Goal: Task Accomplishment & Management: Use online tool/utility

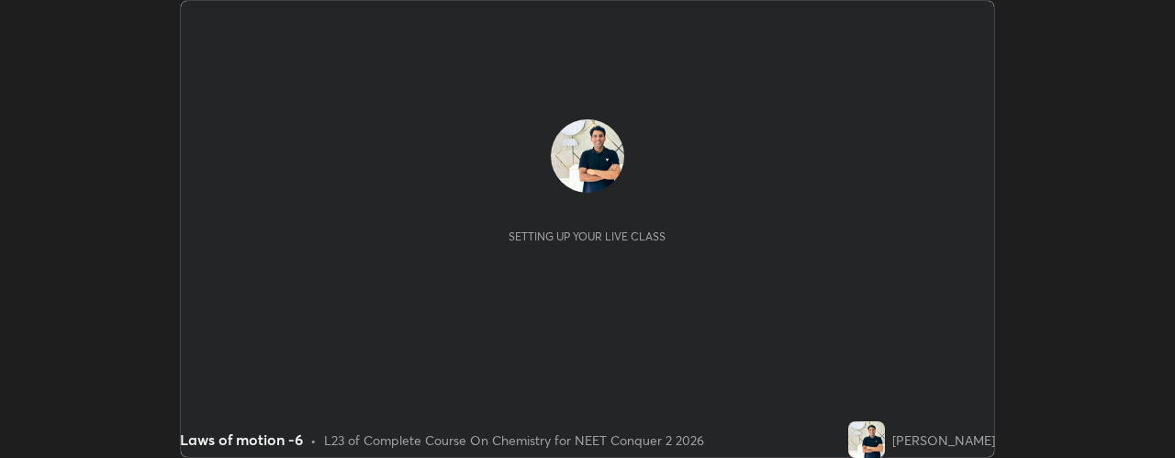
scroll to position [458, 1174]
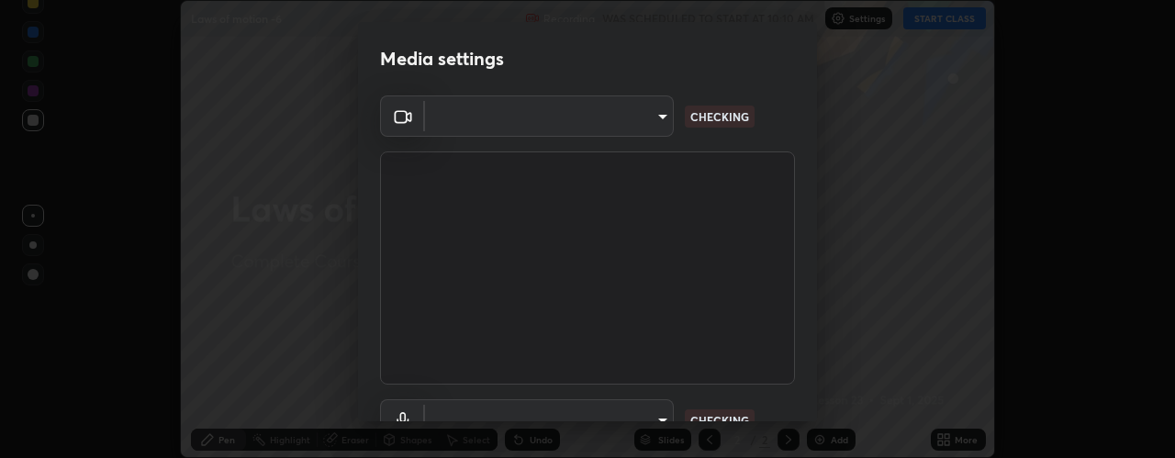
type input "b32c73f9f7383dfd5894755b812e900e91b535440668f828b547b286affdb2a7"
type input "default"
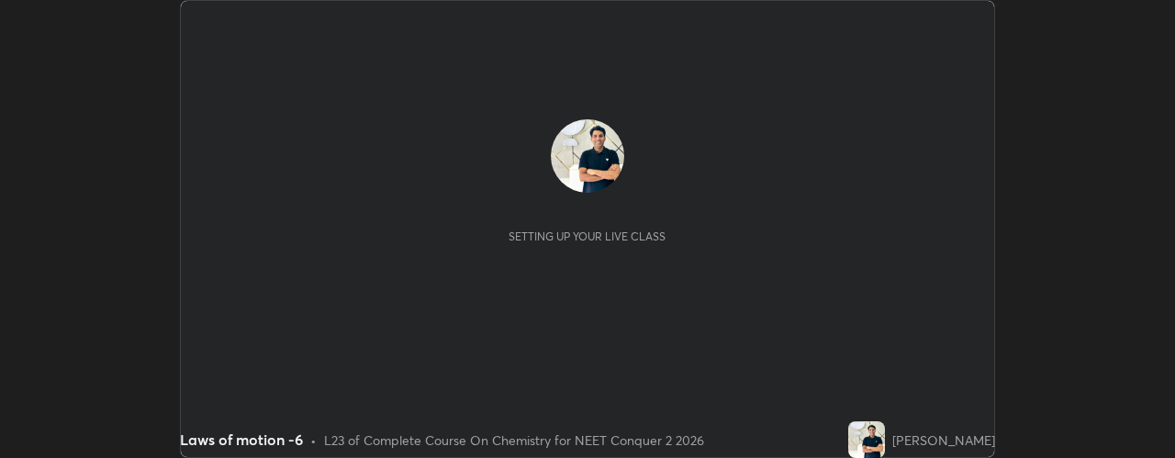
scroll to position [458, 1174]
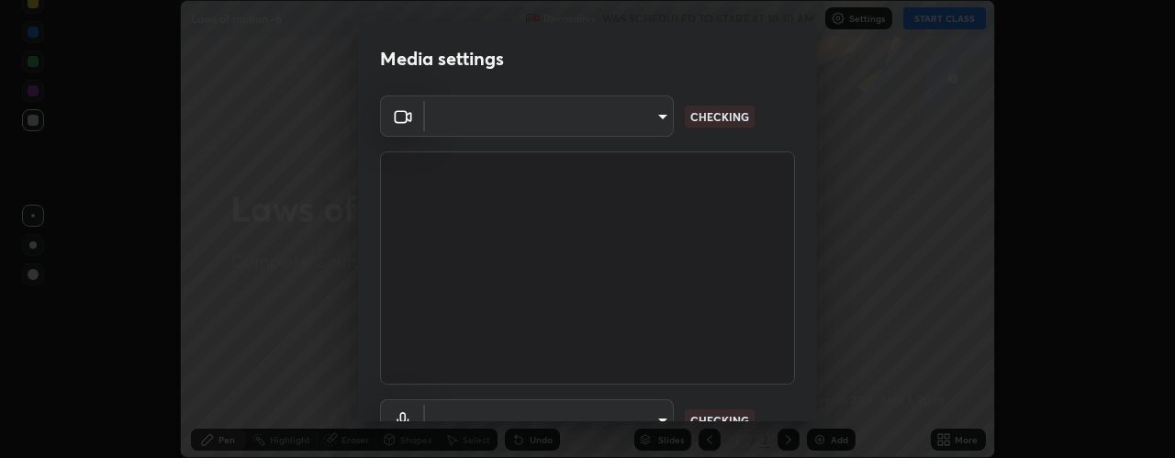
type input "b32c73f9f7383dfd5894755b812e900e91b535440668f828b547b286affdb2a7"
type input "default"
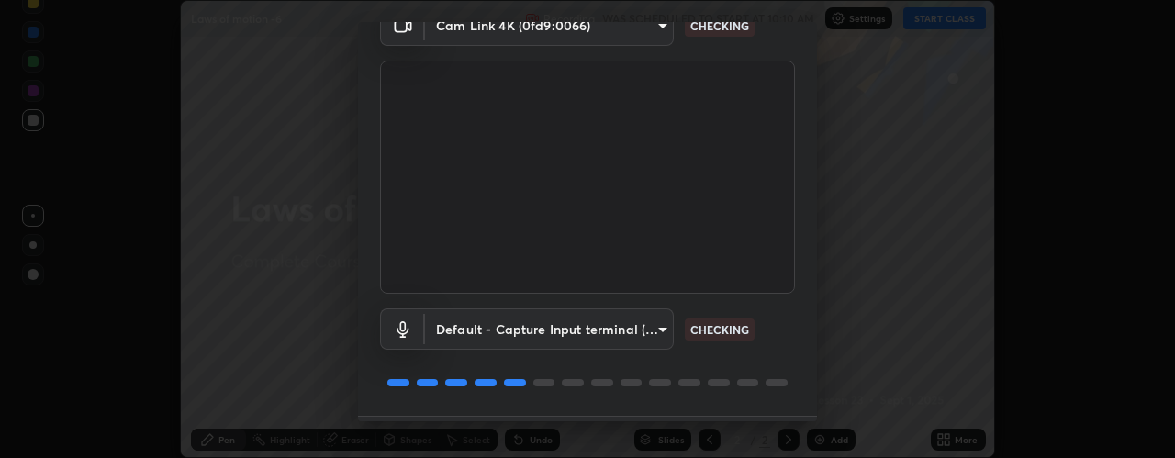
scroll to position [144, 0]
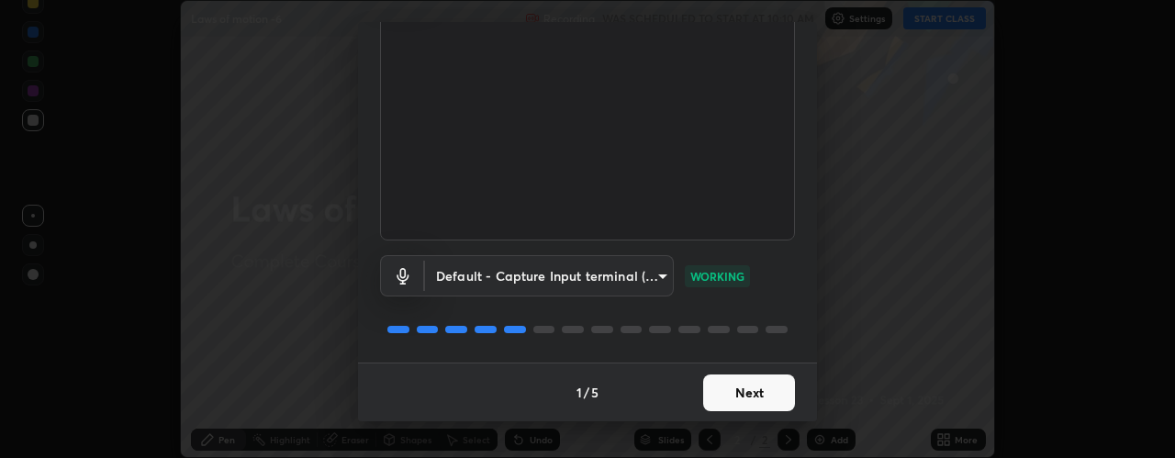
click at [754, 385] on button "Next" at bounding box center [749, 393] width 92 height 37
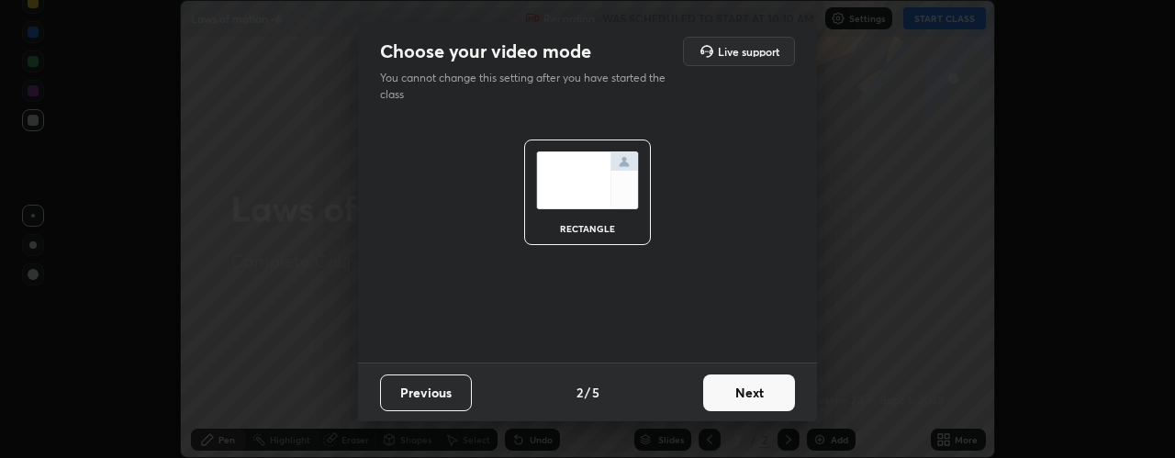
click at [764, 392] on button "Next" at bounding box center [749, 393] width 92 height 37
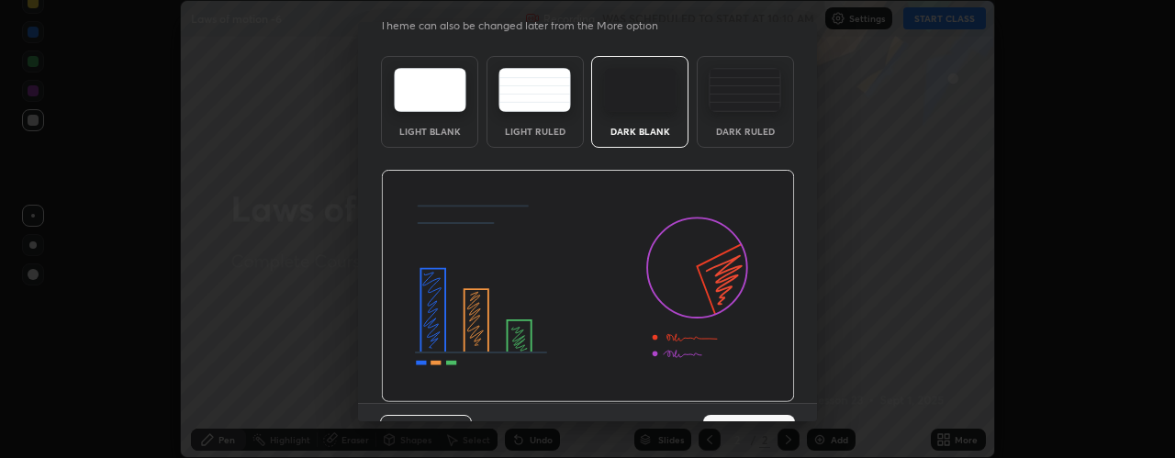
scroll to position [93, 0]
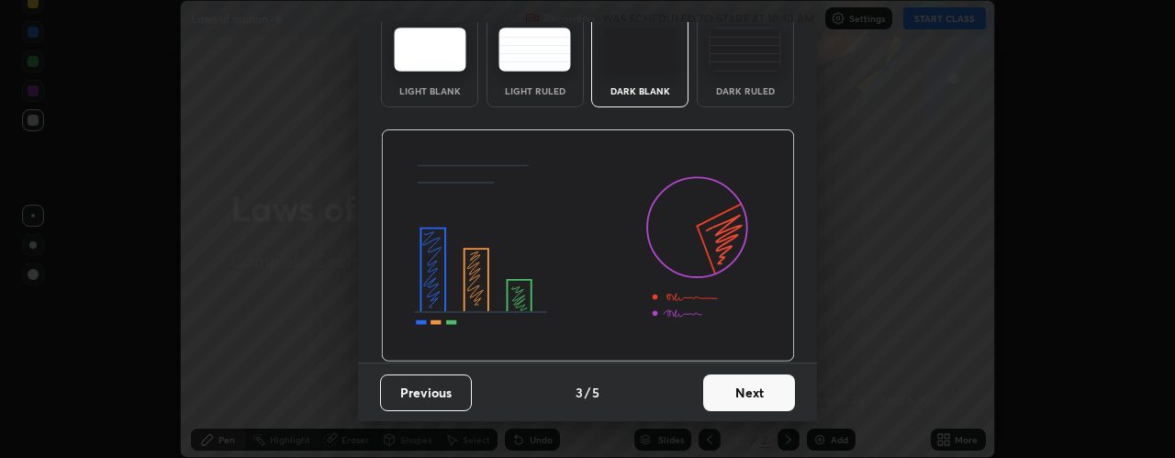
click at [761, 392] on button "Next" at bounding box center [749, 393] width 92 height 37
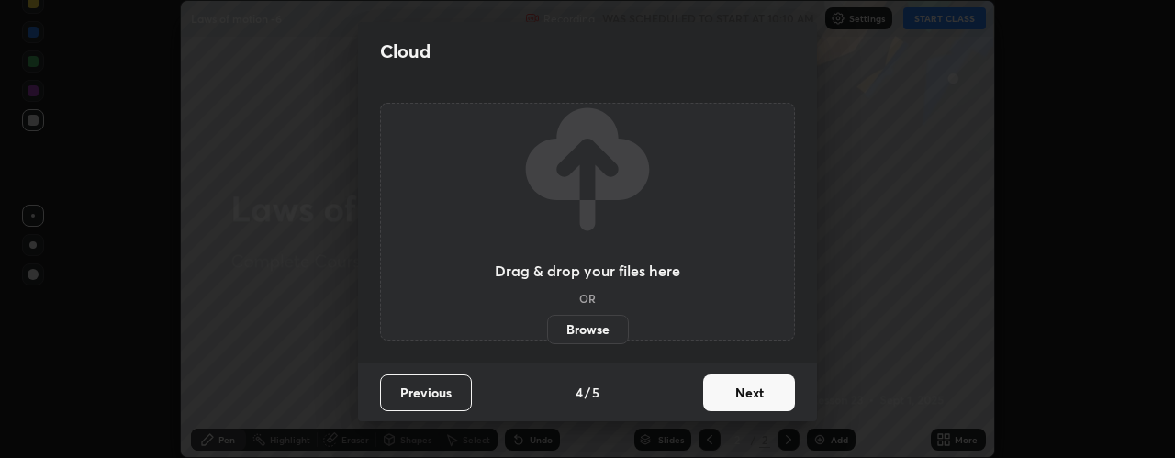
click at [765, 393] on button "Next" at bounding box center [749, 393] width 92 height 37
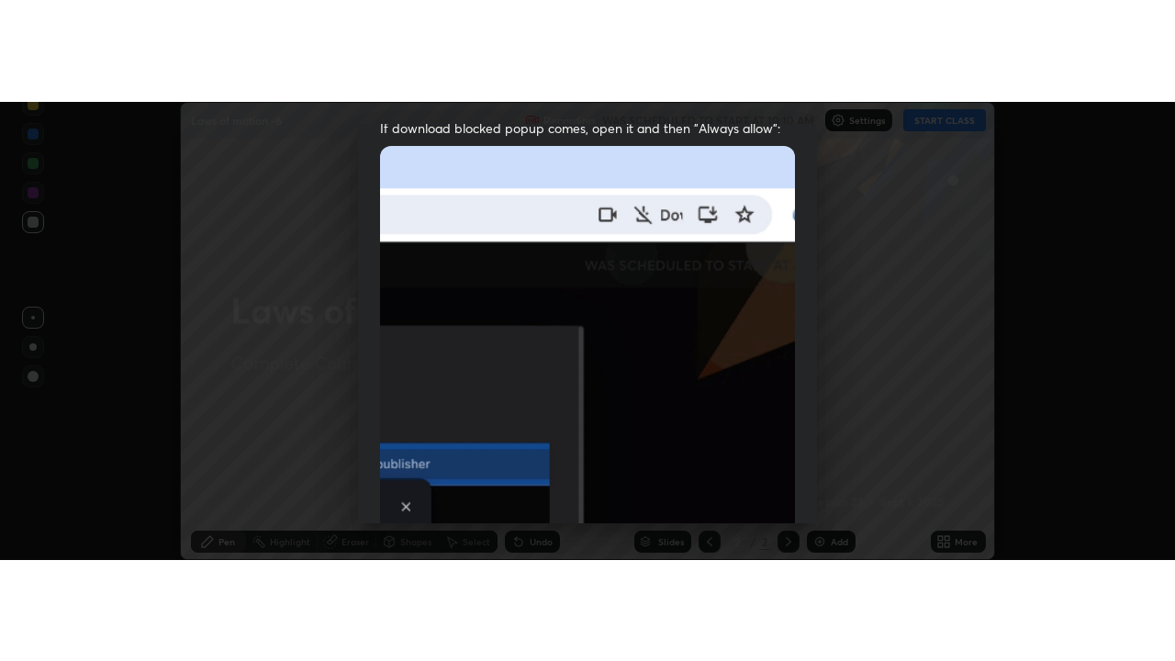
scroll to position [519, 0]
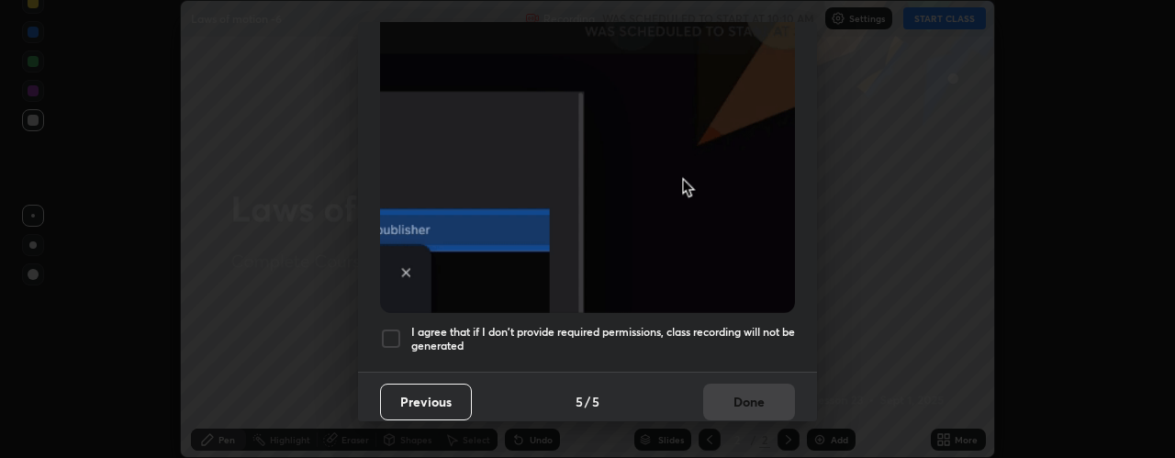
click at [761, 325] on h5 "I agree that if I don't provide required permissions, class recording will not …" at bounding box center [603, 339] width 384 height 28
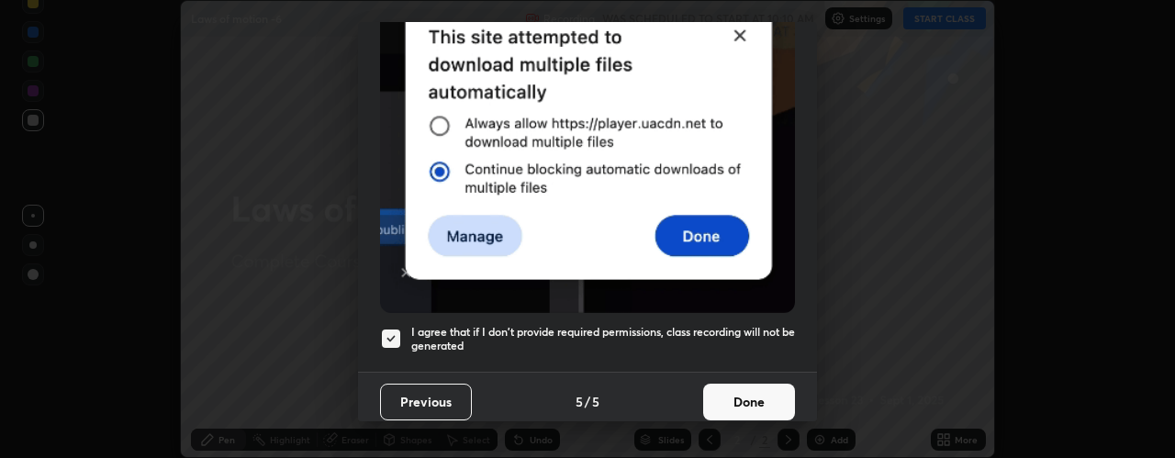
click at [760, 396] on button "Done" at bounding box center [749, 402] width 92 height 37
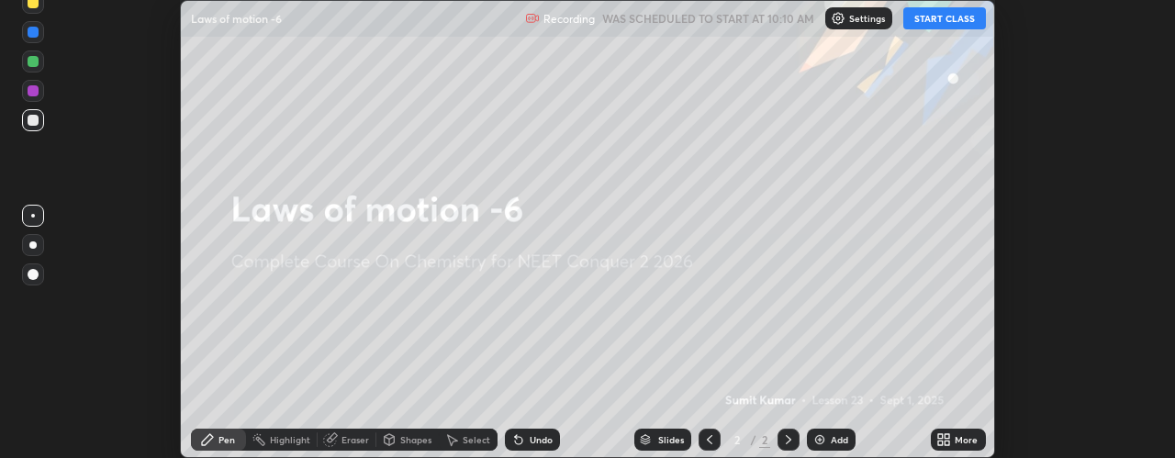
click at [947, 438] on icon at bounding box center [947, 436] width 5 height 5
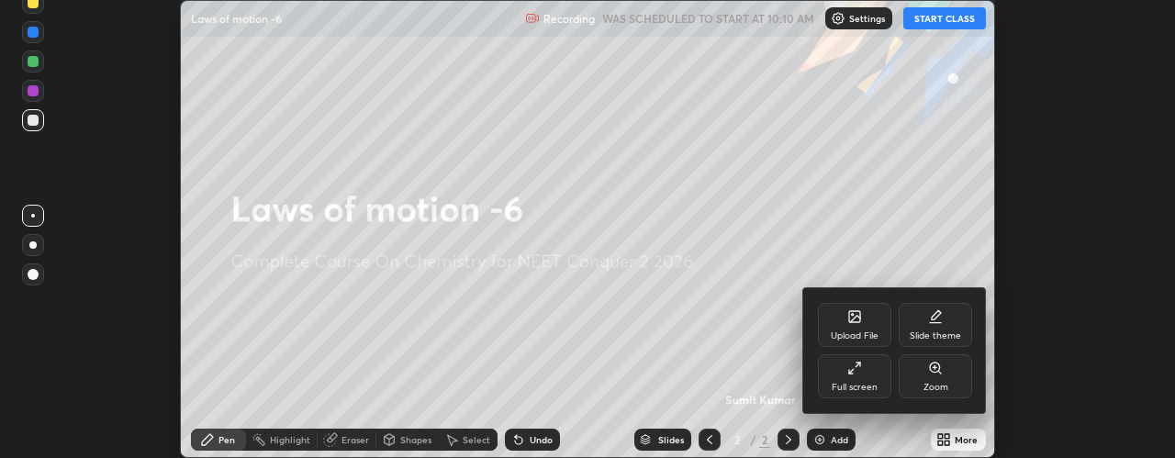
click at [871, 377] on div "Full screen" at bounding box center [854, 376] width 73 height 44
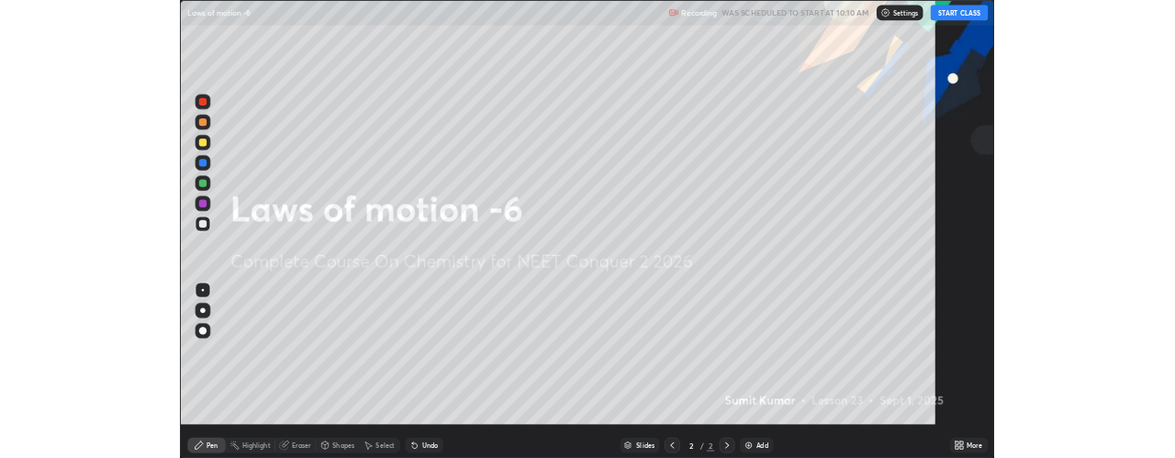
scroll to position [661, 1175]
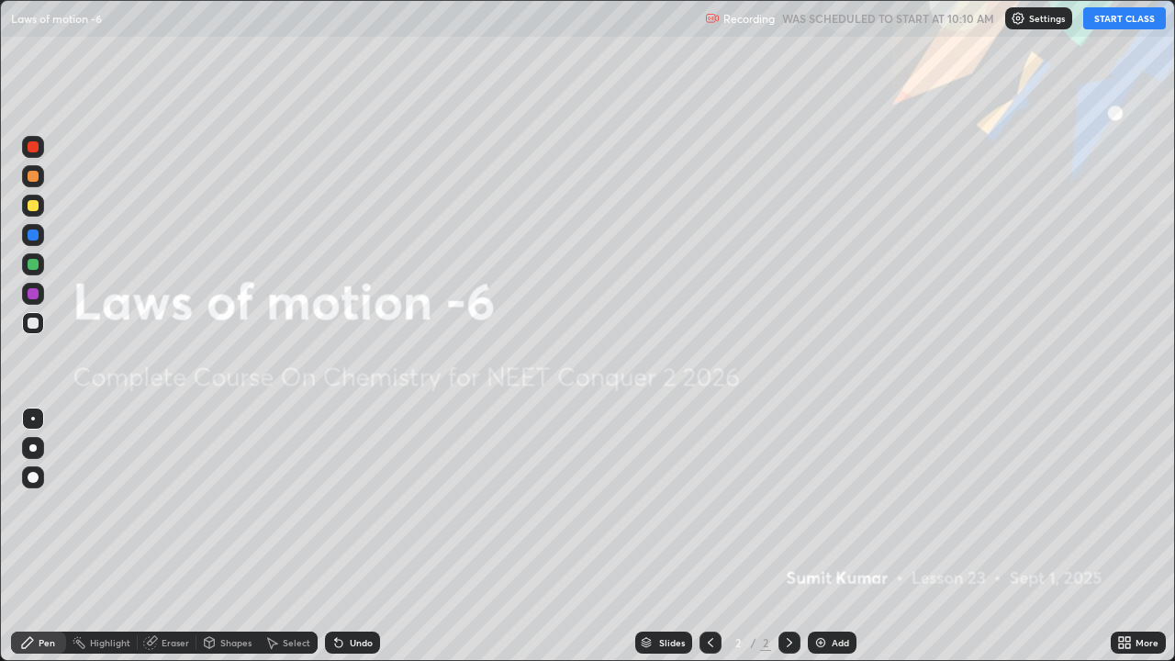
click at [1107, 22] on button "START CLASS" at bounding box center [1124, 18] width 83 height 22
click at [823, 457] on img at bounding box center [820, 642] width 15 height 15
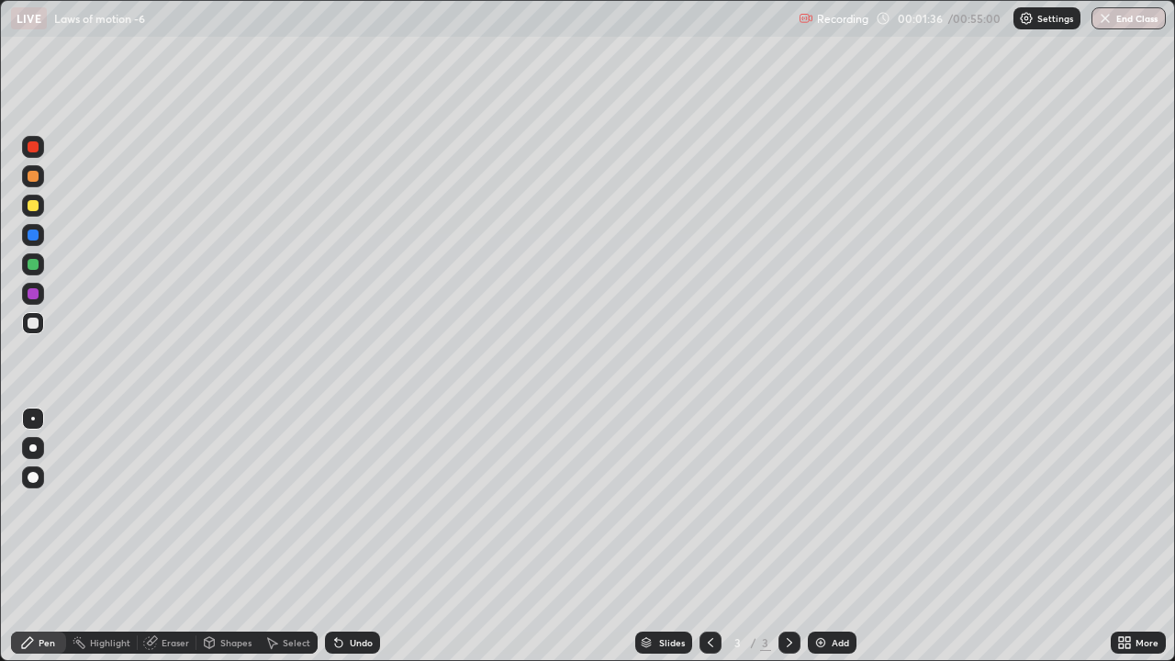
click at [345, 457] on div "Undo" at bounding box center [352, 643] width 55 height 22
click at [336, 457] on icon at bounding box center [338, 643] width 7 height 7
click at [347, 457] on div "Undo" at bounding box center [352, 643] width 55 height 22
click at [342, 457] on div "Undo" at bounding box center [352, 643] width 55 height 22
click at [809, 347] on icon at bounding box center [808, 346] width 7 height 7
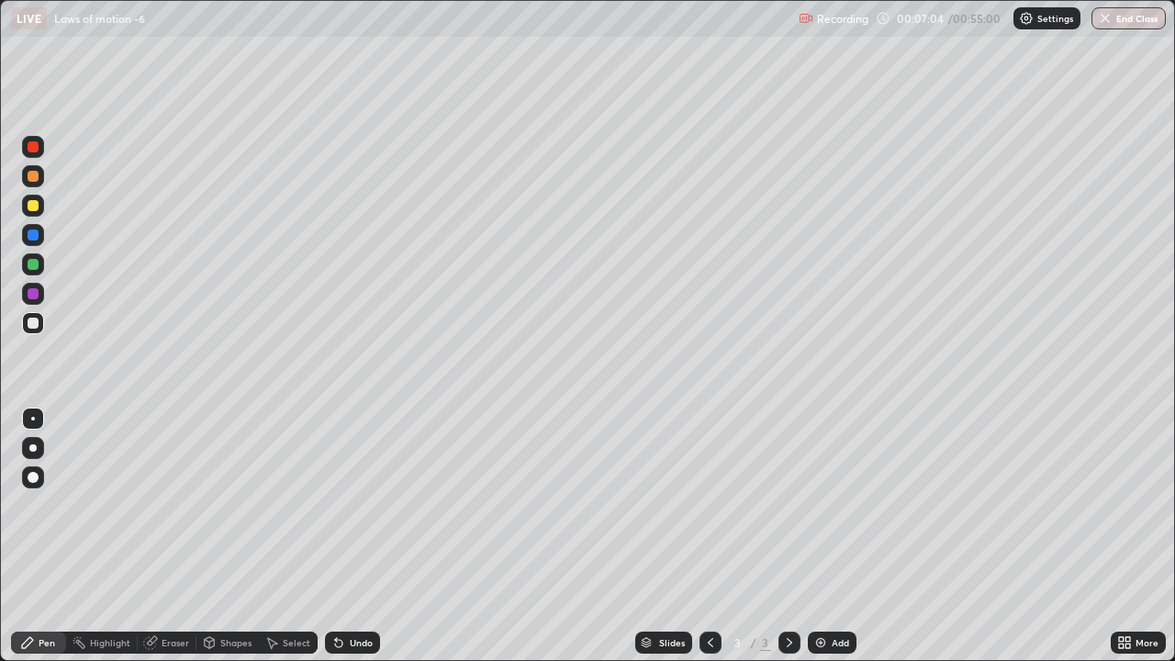
click at [819, 457] on img at bounding box center [820, 642] width 15 height 15
click at [712, 457] on icon at bounding box center [710, 642] width 15 height 15
click at [788, 457] on icon at bounding box center [789, 642] width 15 height 15
click at [711, 457] on icon at bounding box center [710, 642] width 15 height 15
click at [787, 457] on icon at bounding box center [789, 642] width 15 height 15
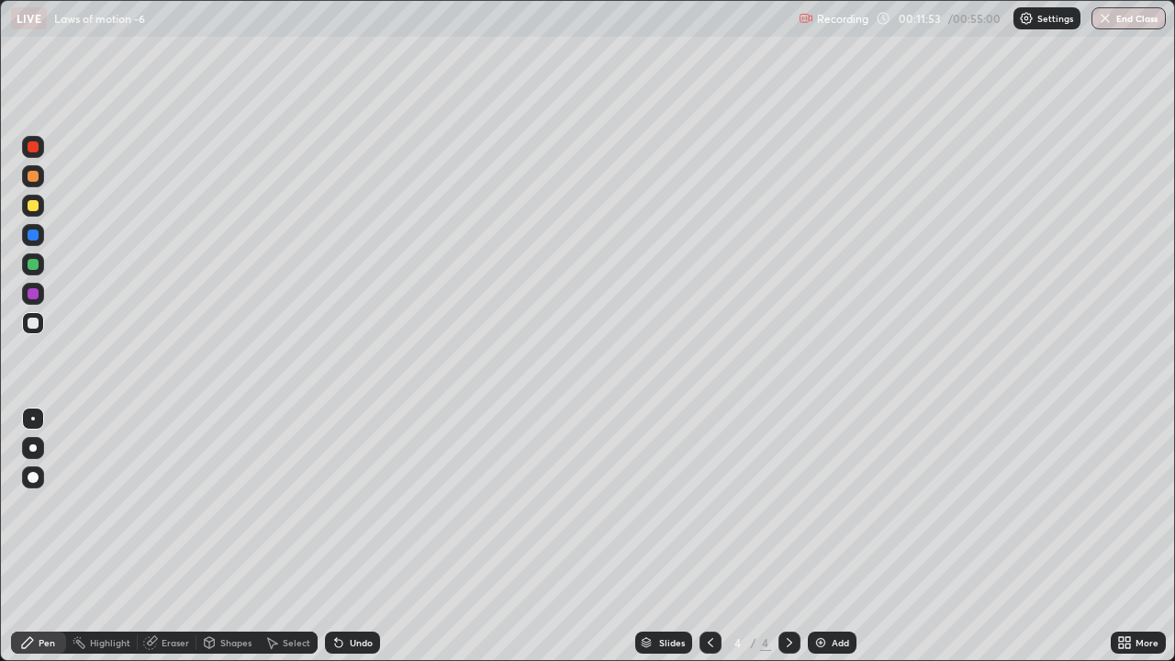
click at [824, 457] on img at bounding box center [820, 642] width 15 height 15
click at [337, 457] on icon at bounding box center [338, 643] width 7 height 7
click at [340, 457] on icon at bounding box center [338, 643] width 7 height 7
click at [817, 457] on img at bounding box center [820, 642] width 15 height 15
click at [337, 457] on div "Undo" at bounding box center [352, 643] width 55 height 22
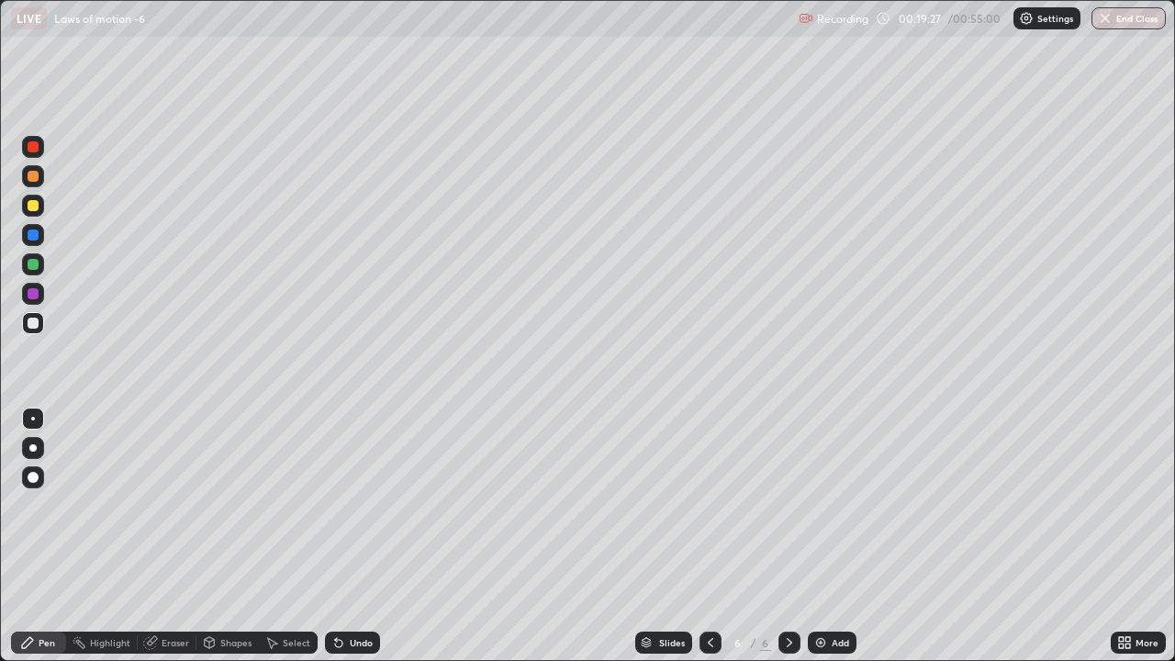
click at [336, 457] on icon at bounding box center [338, 643] width 7 height 7
click at [823, 457] on img at bounding box center [820, 642] width 15 height 15
click at [709, 457] on icon at bounding box center [710, 642] width 15 height 15
click at [789, 457] on icon at bounding box center [789, 642] width 15 height 15
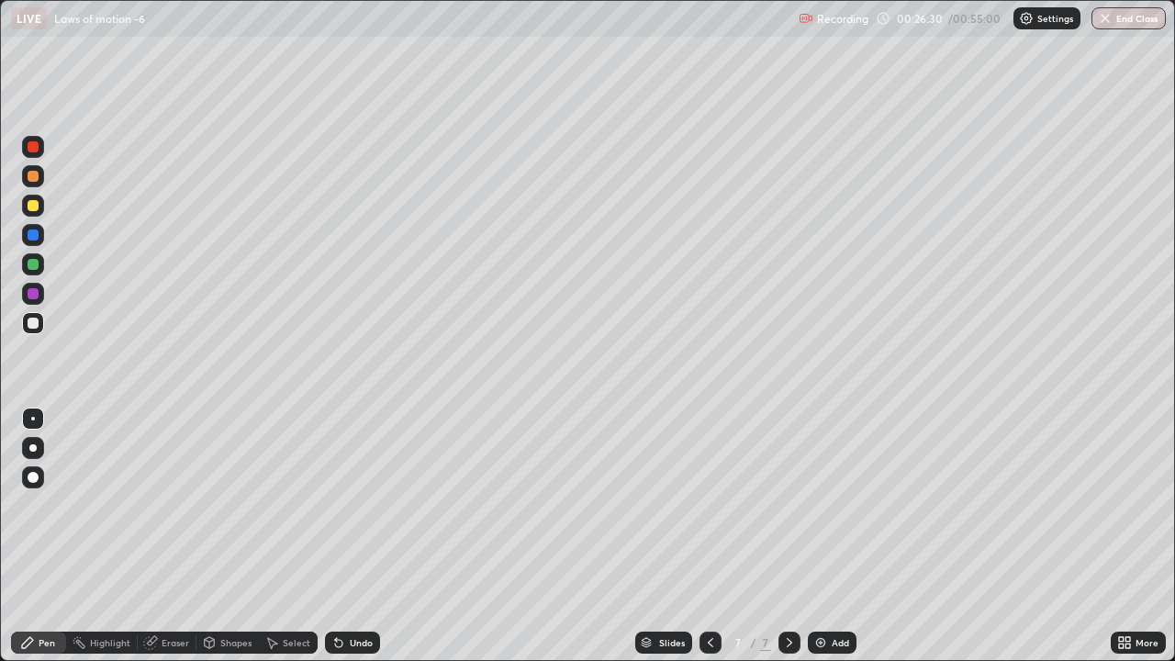
click at [163, 457] on div "Eraser" at bounding box center [176, 642] width 28 height 9
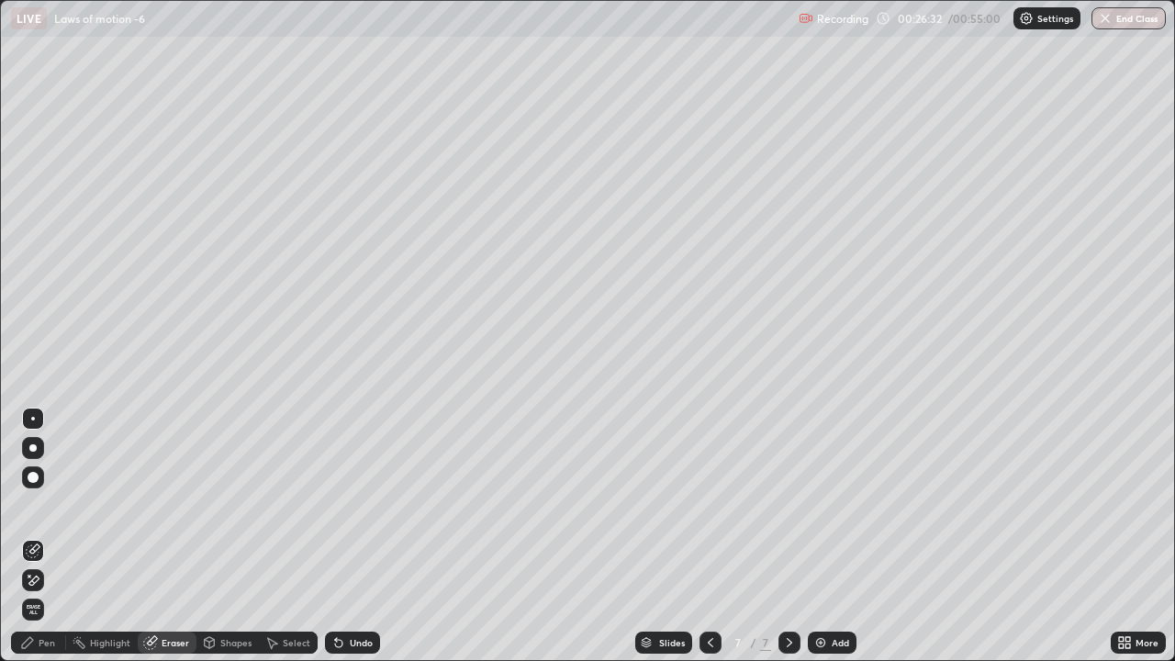
click at [36, 457] on icon at bounding box center [33, 581] width 15 height 16
click at [49, 457] on div "Pen" at bounding box center [47, 642] width 17 height 9
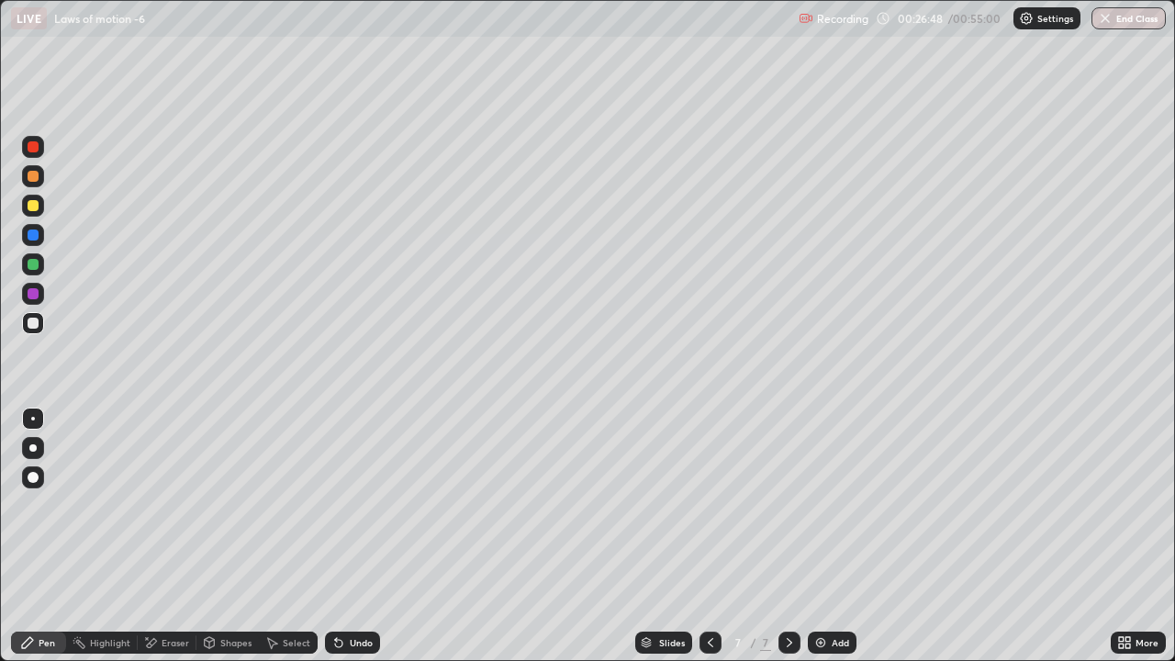
click at [336, 457] on icon at bounding box center [338, 643] width 7 height 7
click at [350, 457] on div "Undo" at bounding box center [361, 642] width 23 height 9
click at [353, 457] on div "Undo" at bounding box center [361, 642] width 23 height 9
click at [354, 457] on div "Undo" at bounding box center [361, 642] width 23 height 9
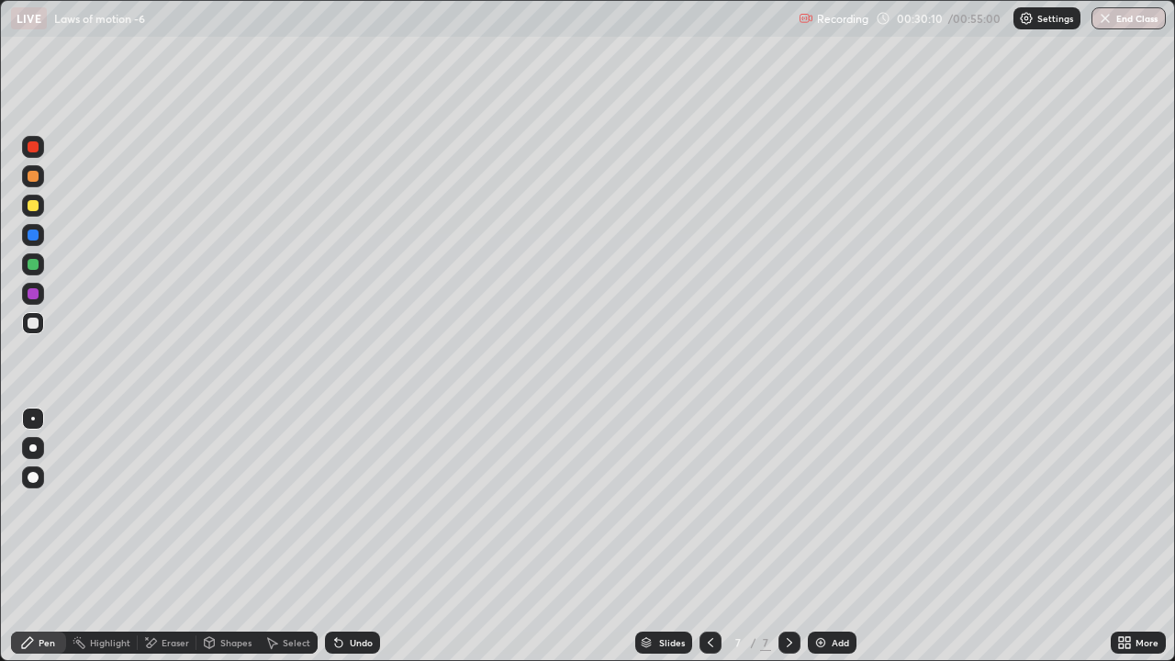
click at [355, 457] on div "Undo" at bounding box center [361, 642] width 23 height 9
click at [817, 457] on img at bounding box center [820, 642] width 15 height 15
click at [712, 457] on icon at bounding box center [710, 642] width 15 height 15
click at [788, 457] on icon at bounding box center [789, 642] width 15 height 15
click at [159, 457] on div "Eraser" at bounding box center [167, 643] width 59 height 22
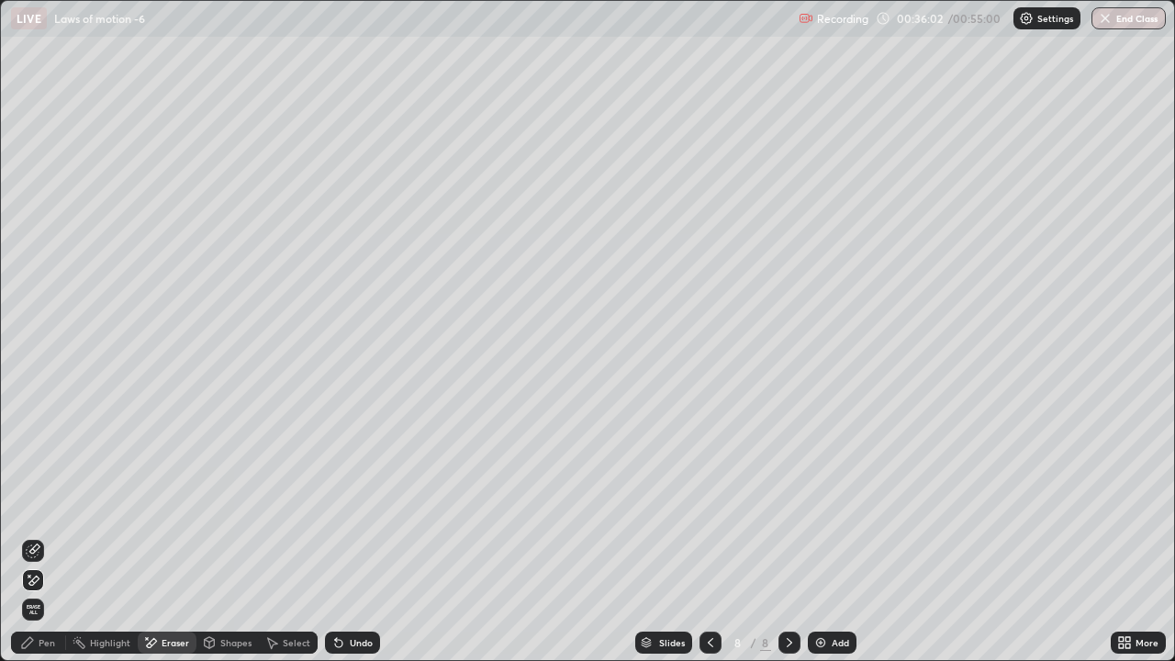
click at [38, 457] on icon at bounding box center [33, 551] width 15 height 15
click at [42, 457] on div "Pen" at bounding box center [47, 642] width 17 height 9
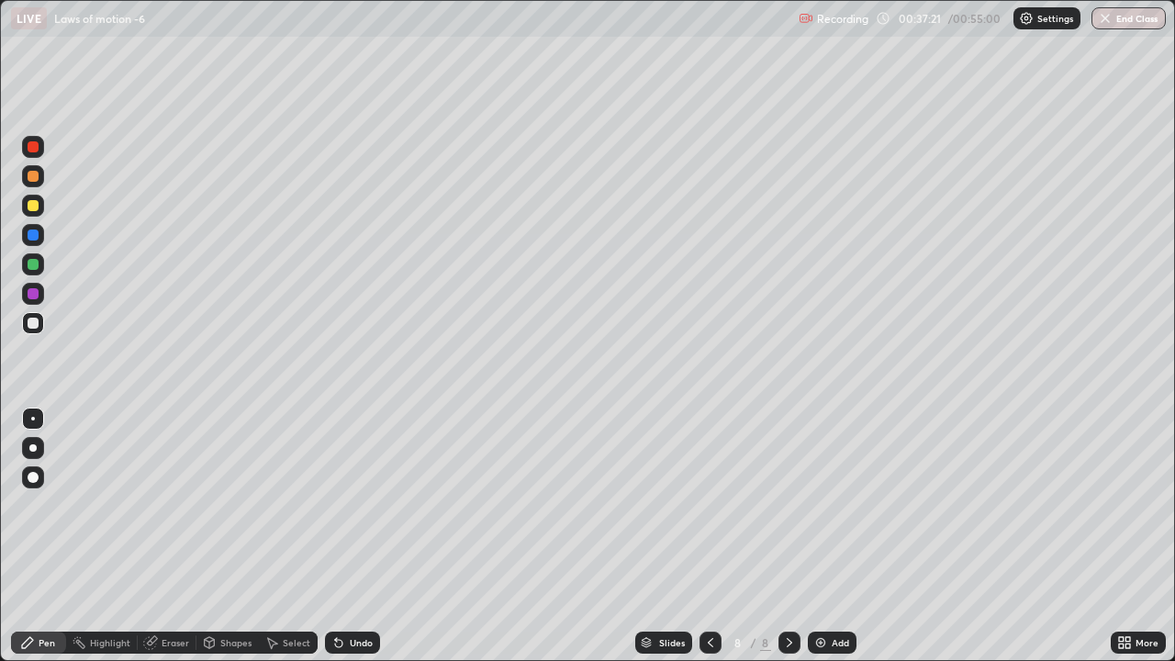
click at [162, 457] on div "Eraser" at bounding box center [176, 642] width 28 height 9
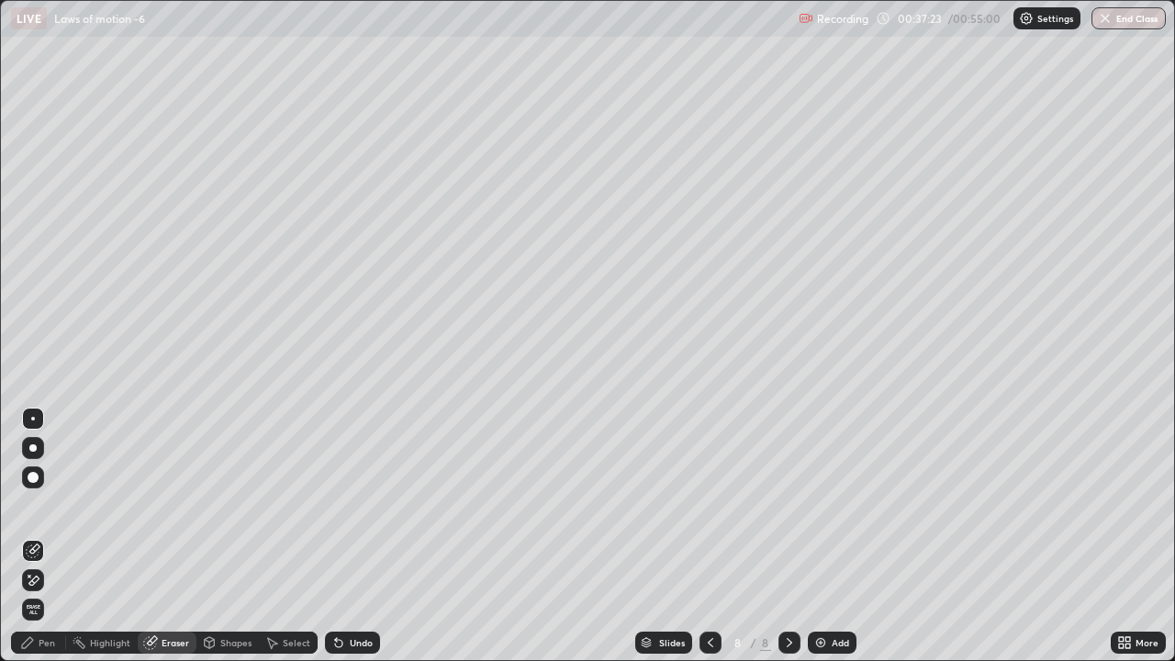
click at [39, 457] on icon at bounding box center [33, 581] width 15 height 16
click at [42, 457] on div "Pen" at bounding box center [47, 642] width 17 height 9
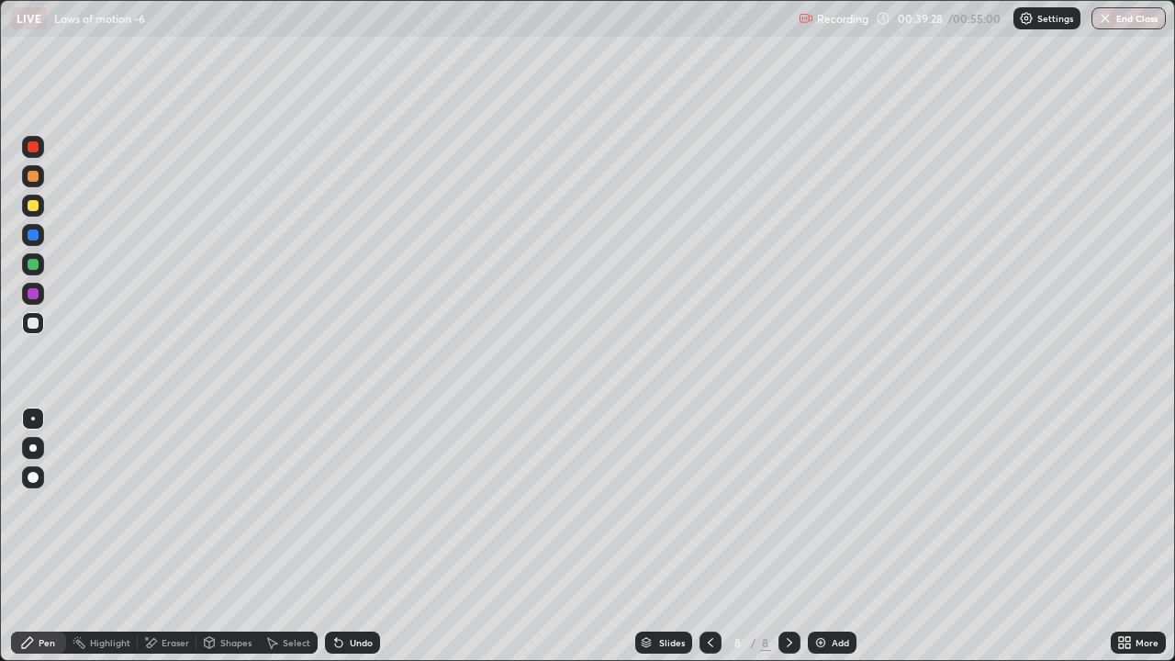
click at [709, 457] on icon at bounding box center [710, 642] width 15 height 15
click at [791, 457] on icon at bounding box center [789, 642] width 15 height 15
click at [708, 457] on icon at bounding box center [711, 642] width 6 height 9
click at [788, 457] on icon at bounding box center [789, 642] width 15 height 15
click at [817, 457] on img at bounding box center [820, 642] width 15 height 15
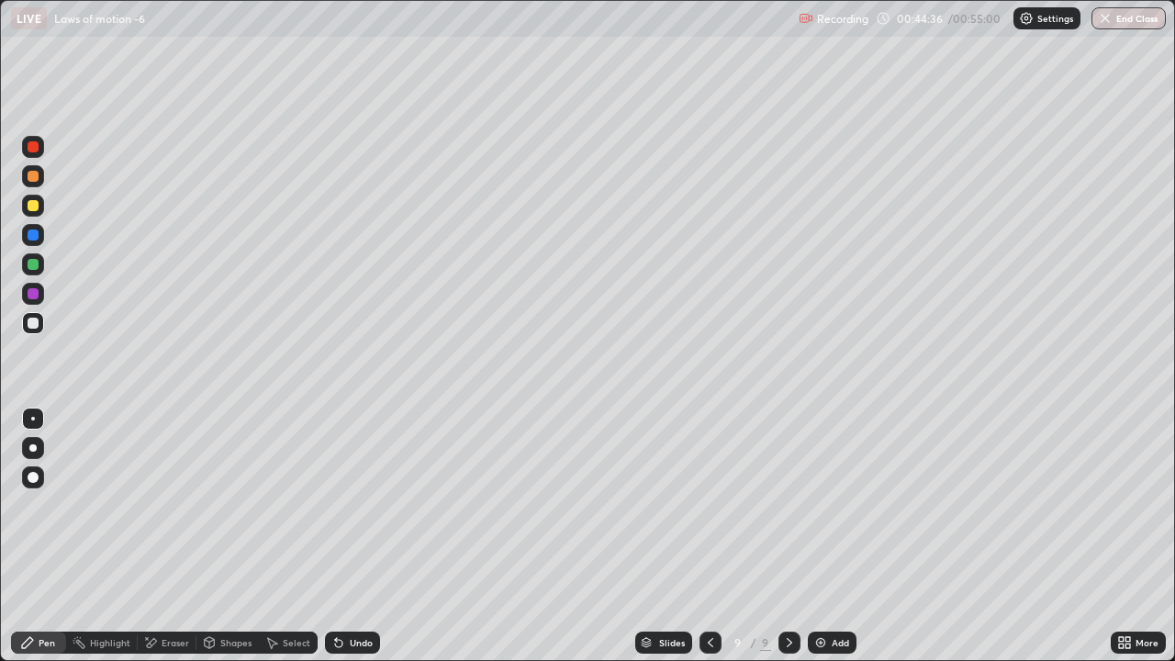
click at [819, 457] on img at bounding box center [820, 642] width 15 height 15
click at [215, 457] on icon at bounding box center [209, 642] width 15 height 15
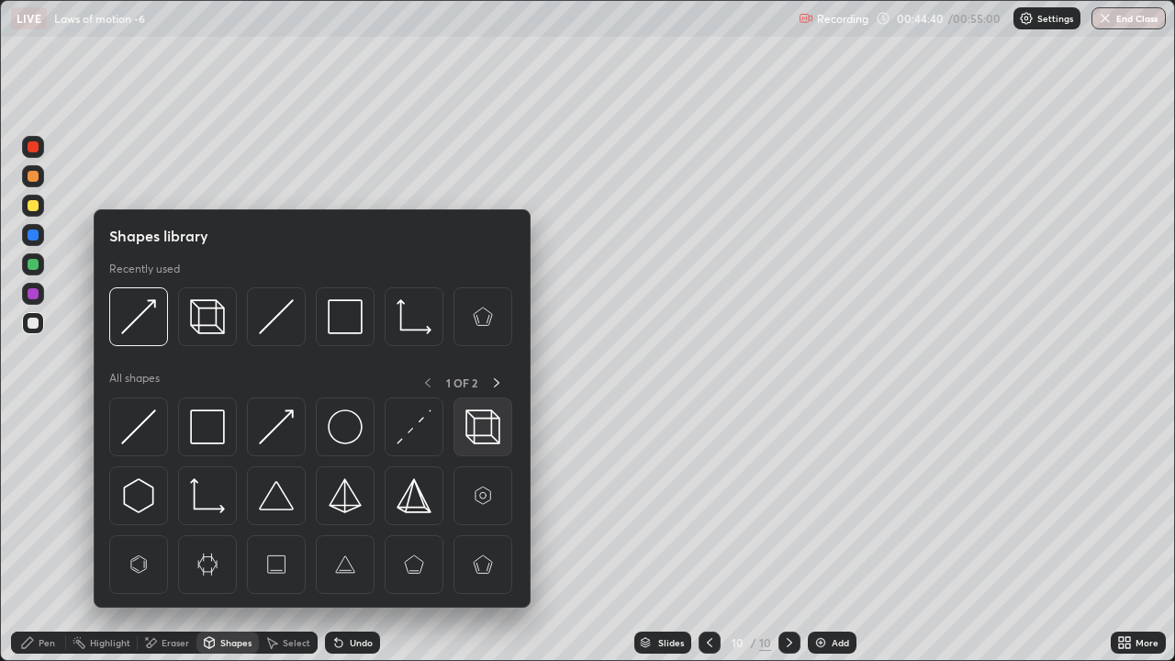
click at [482, 432] on img at bounding box center [483, 426] width 35 height 35
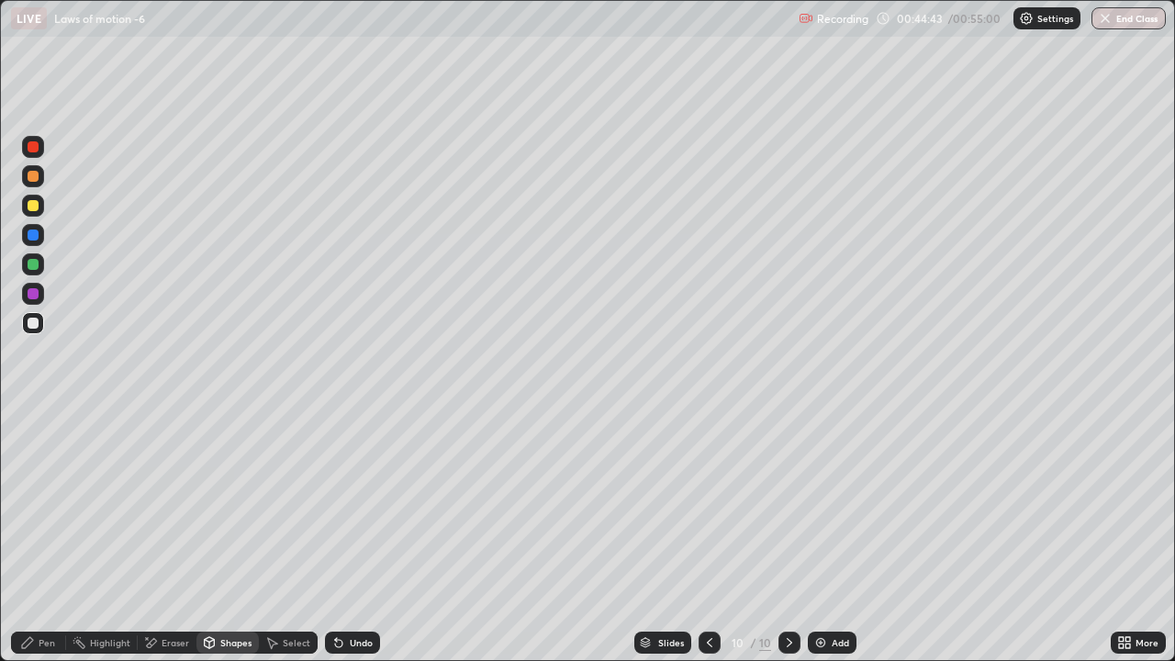
click at [39, 457] on div "Pen" at bounding box center [47, 642] width 17 height 9
click at [33, 264] on div at bounding box center [33, 264] width 11 height 11
click at [336, 457] on icon at bounding box center [338, 643] width 7 height 7
click at [337, 457] on icon at bounding box center [338, 643] width 7 height 7
click at [209, 457] on icon at bounding box center [209, 645] width 0 height 6
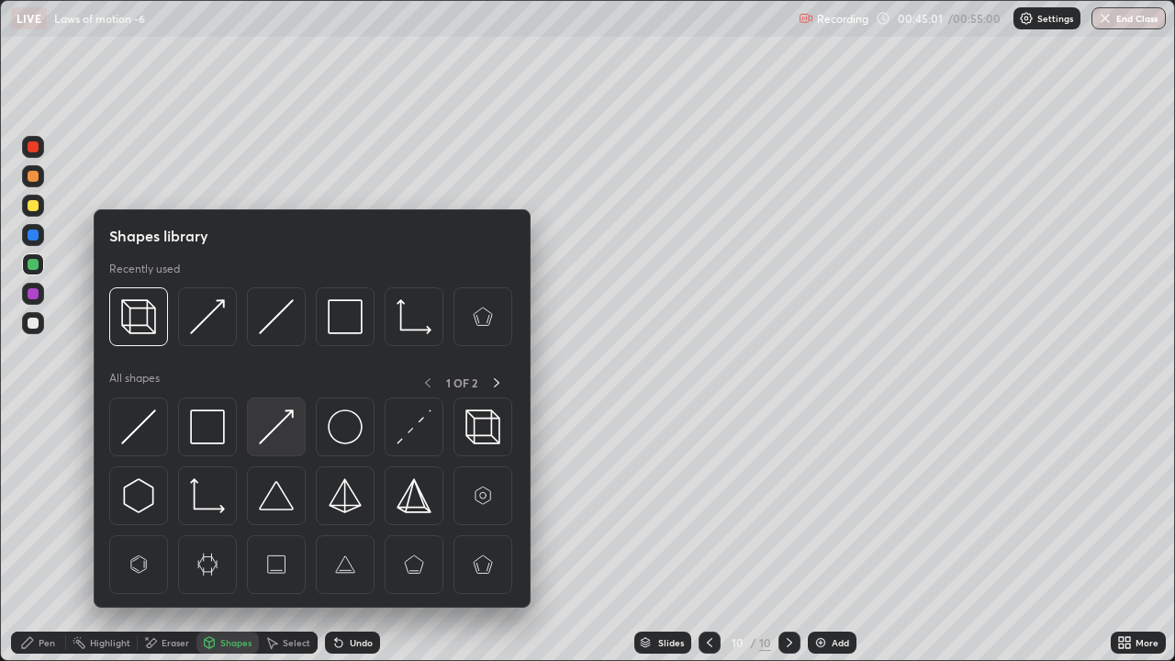
click at [265, 435] on img at bounding box center [276, 426] width 35 height 35
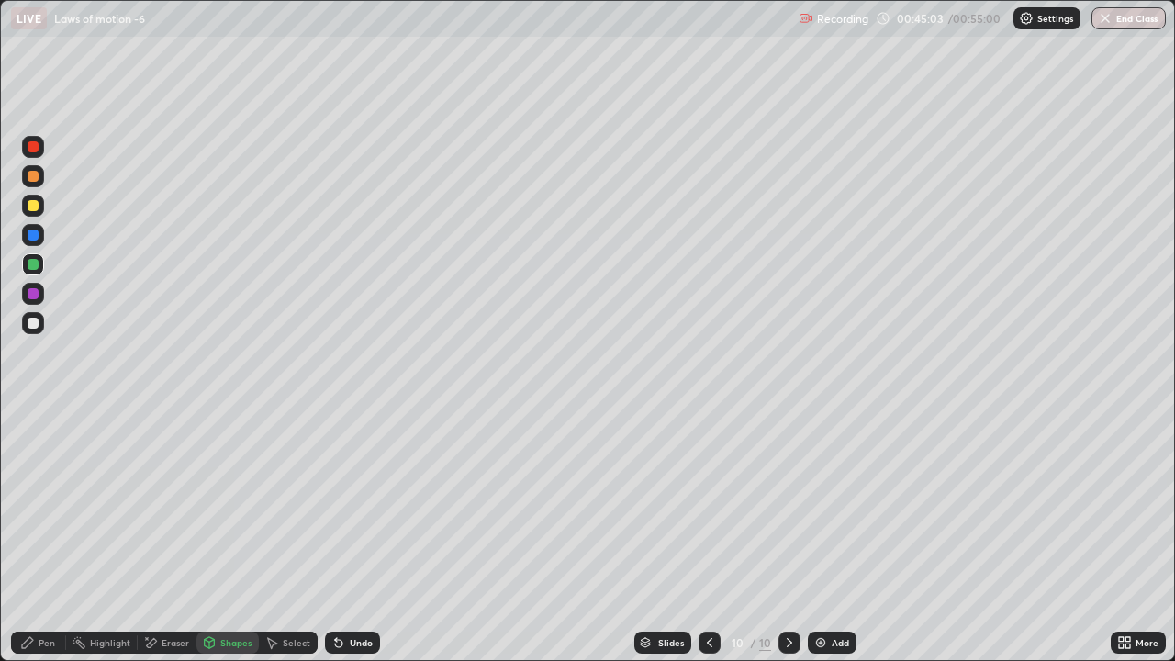
click at [331, 457] on icon at bounding box center [338, 642] width 15 height 15
click at [33, 322] on div at bounding box center [33, 323] width 11 height 11
click at [343, 457] on div "Undo" at bounding box center [352, 643] width 55 height 22
click at [335, 457] on icon at bounding box center [338, 643] width 7 height 7
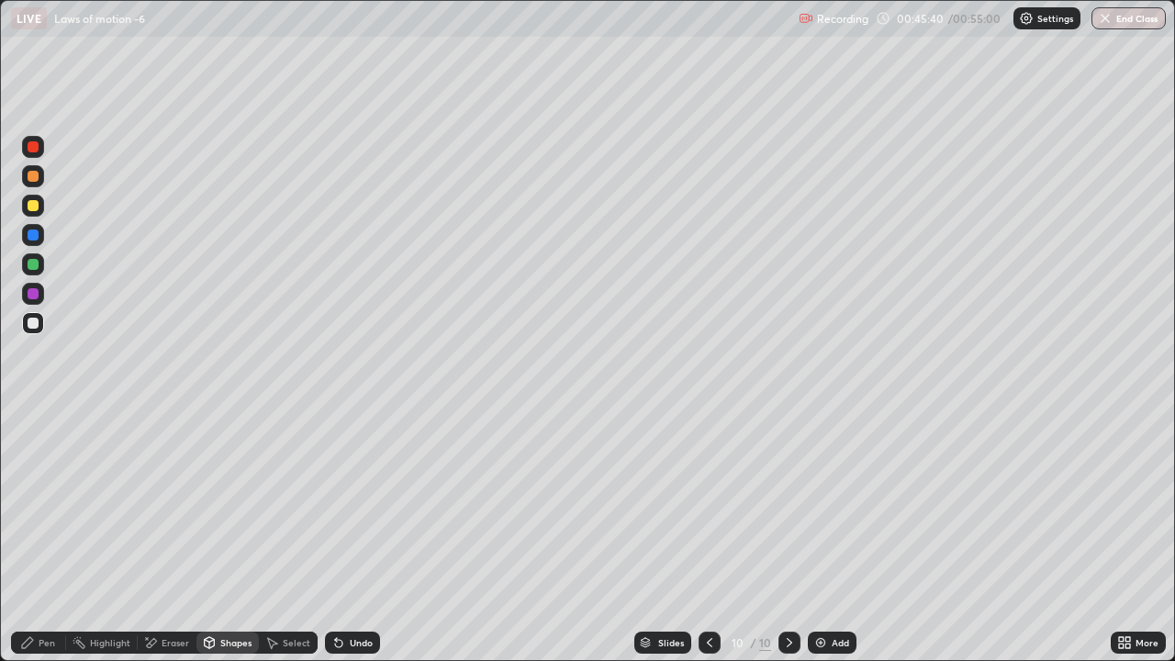
click at [335, 457] on icon at bounding box center [338, 643] width 7 height 7
click at [42, 457] on div "Pen" at bounding box center [47, 642] width 17 height 9
click at [336, 457] on icon at bounding box center [338, 643] width 7 height 7
click at [342, 457] on icon at bounding box center [338, 642] width 15 height 15
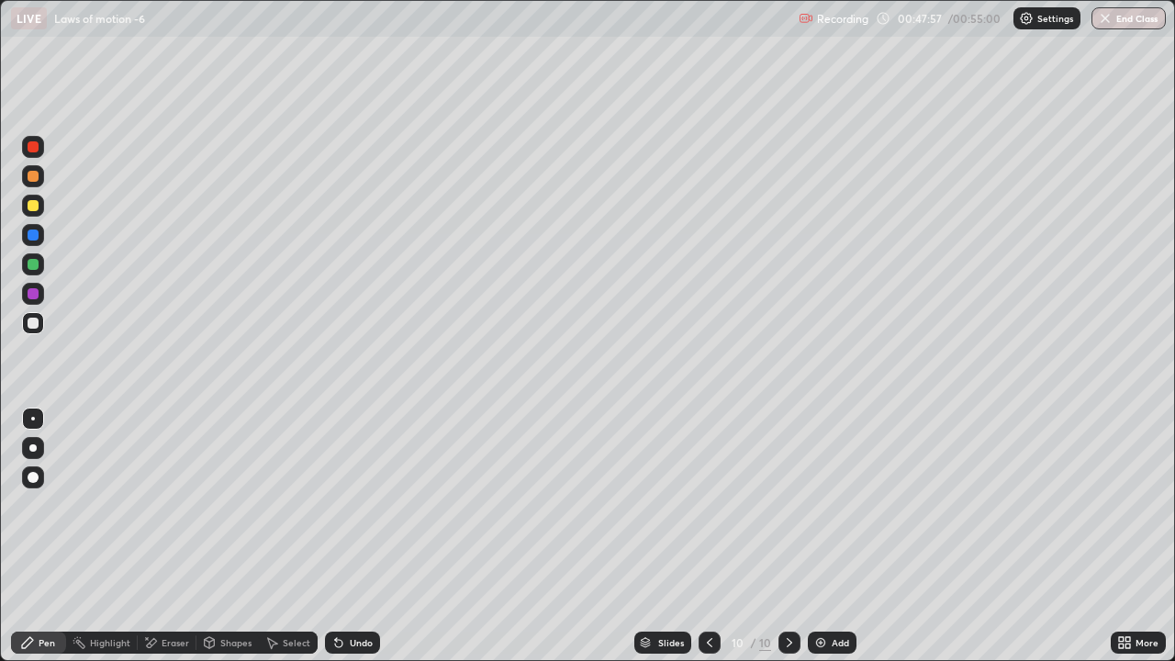
click at [344, 457] on div "Undo" at bounding box center [352, 643] width 55 height 22
click at [348, 457] on div "Undo" at bounding box center [352, 643] width 55 height 22
click at [349, 457] on div "Undo" at bounding box center [352, 643] width 55 height 22
click at [350, 457] on div "Undo" at bounding box center [352, 643] width 55 height 22
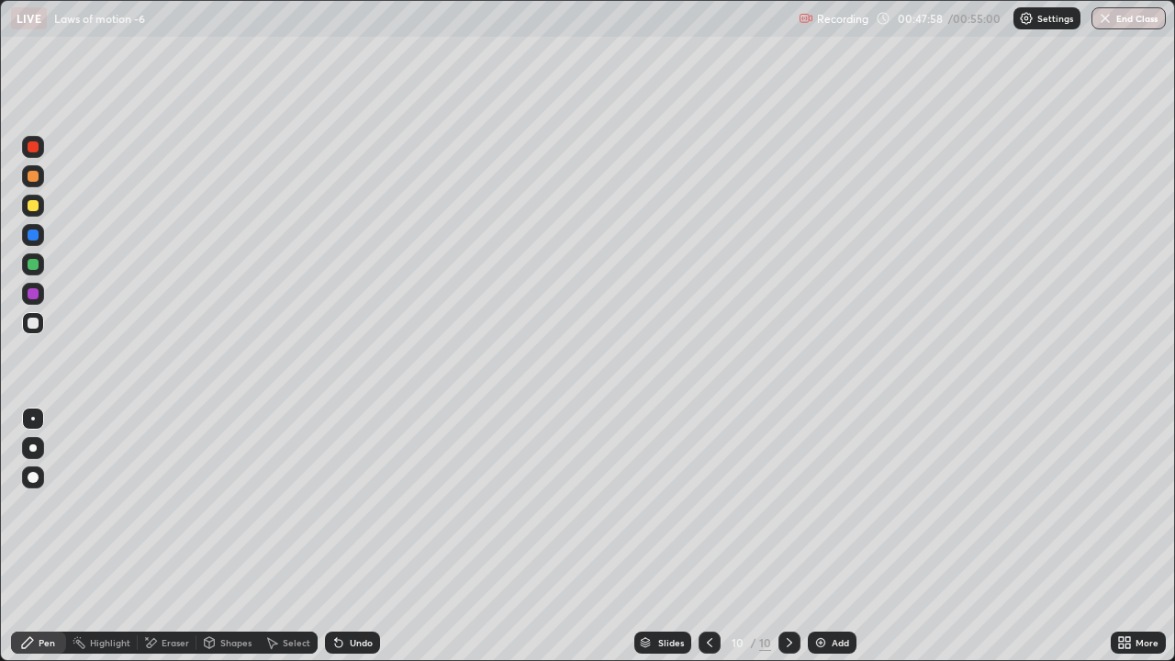
click at [350, 457] on div "Undo" at bounding box center [352, 643] width 55 height 22
click at [349, 457] on div "Undo" at bounding box center [352, 643] width 55 height 22
click at [342, 457] on icon at bounding box center [338, 642] width 15 height 15
click at [344, 457] on div "Undo" at bounding box center [352, 643] width 55 height 22
click at [343, 457] on div "Undo" at bounding box center [352, 643] width 55 height 22
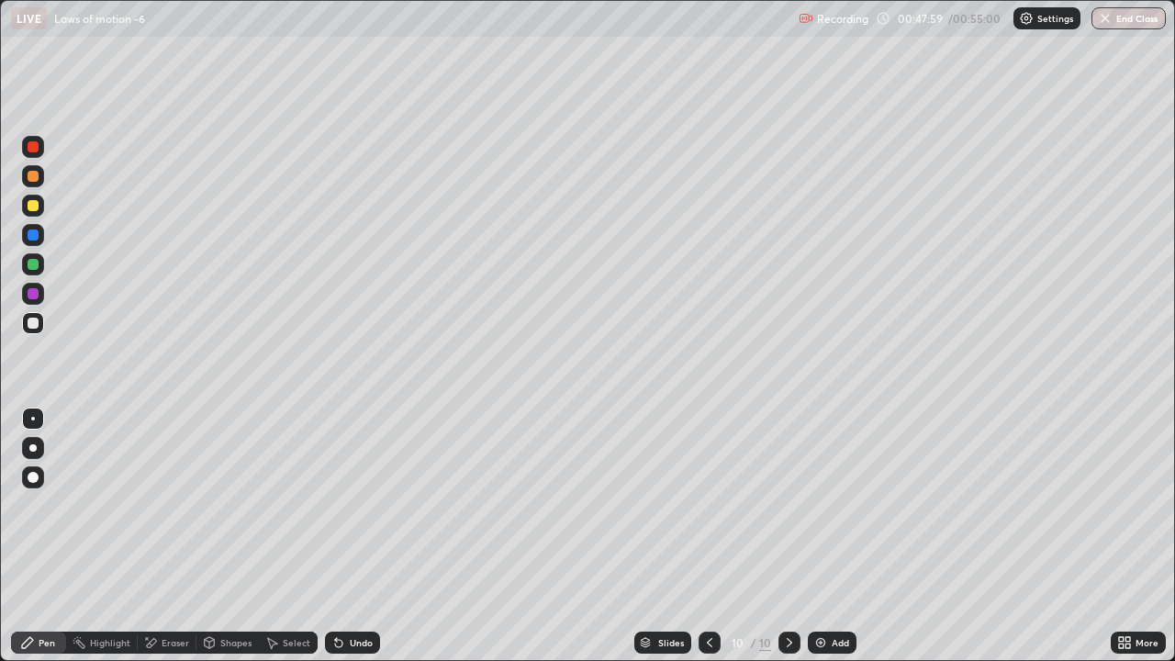
click at [343, 457] on icon at bounding box center [338, 642] width 15 height 15
click at [344, 457] on div "Undo" at bounding box center [352, 643] width 55 height 22
click at [343, 457] on div "Undo" at bounding box center [352, 643] width 55 height 22
click at [820, 457] on img at bounding box center [820, 642] width 15 height 15
click at [346, 457] on div "Undo" at bounding box center [352, 643] width 55 height 22
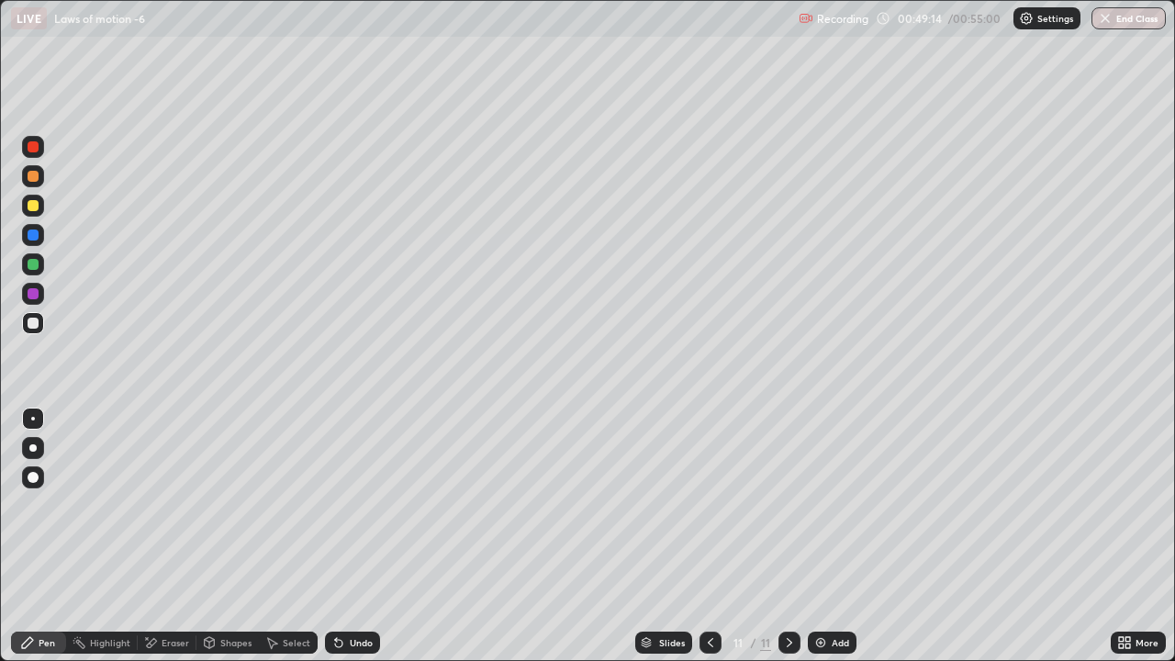
click at [339, 457] on icon at bounding box center [338, 643] width 7 height 7
click at [337, 457] on icon at bounding box center [338, 643] width 7 height 7
click at [336, 457] on icon at bounding box center [338, 643] width 7 height 7
click at [335, 457] on icon at bounding box center [338, 643] width 7 height 7
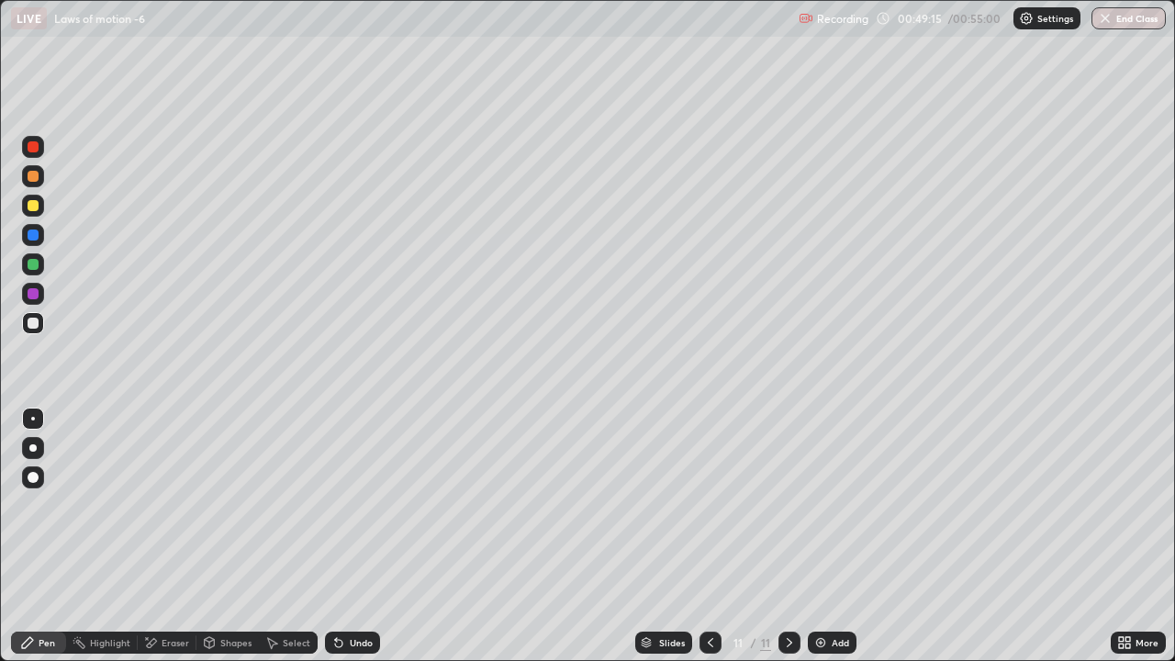
click at [335, 457] on icon at bounding box center [338, 643] width 7 height 7
click at [336, 457] on icon at bounding box center [338, 643] width 7 height 7
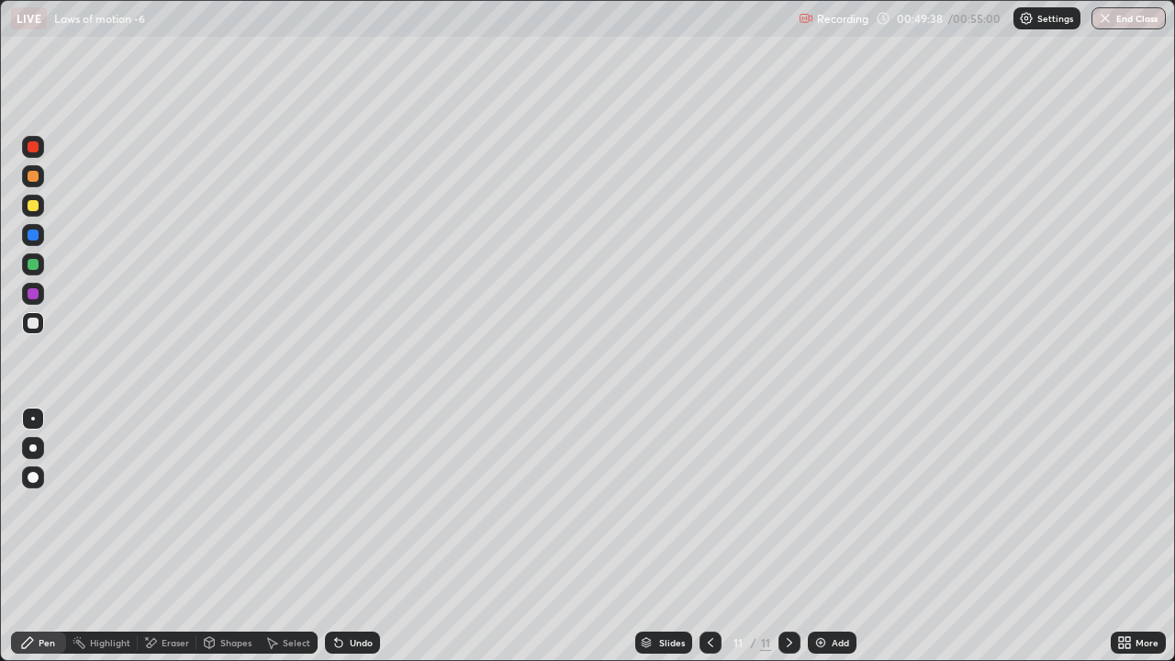
click at [335, 457] on icon at bounding box center [338, 643] width 7 height 7
click at [325, 457] on div "Undo" at bounding box center [352, 643] width 55 height 22
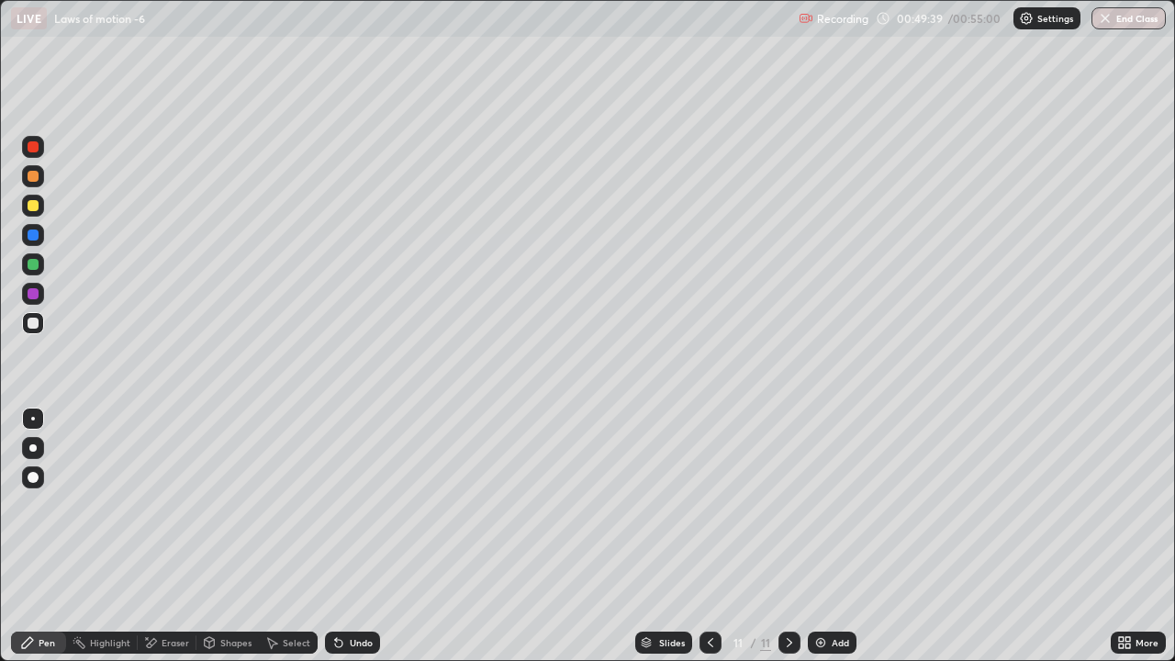
click at [325, 457] on div "Undo" at bounding box center [352, 643] width 55 height 22
click at [327, 457] on div "Undo" at bounding box center [352, 643] width 55 height 22
click at [326, 457] on div "Undo" at bounding box center [352, 643] width 55 height 22
click at [1115, 18] on button "End Class" at bounding box center [1130, 18] width 73 height 22
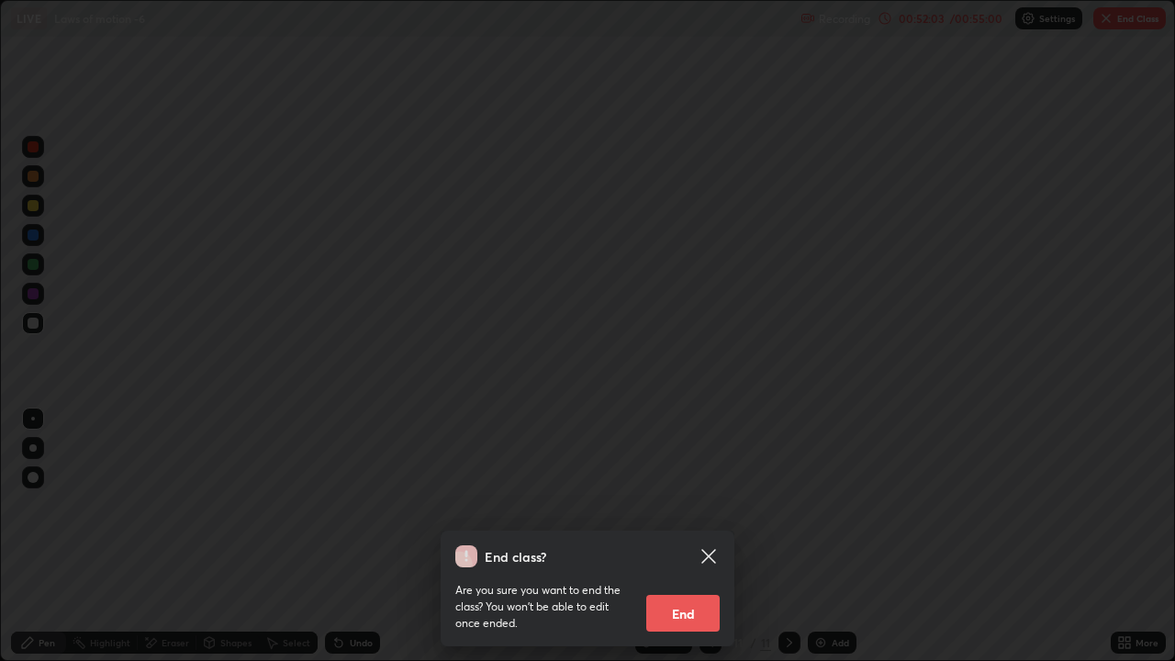
click at [684, 457] on button "End" at bounding box center [682, 613] width 73 height 37
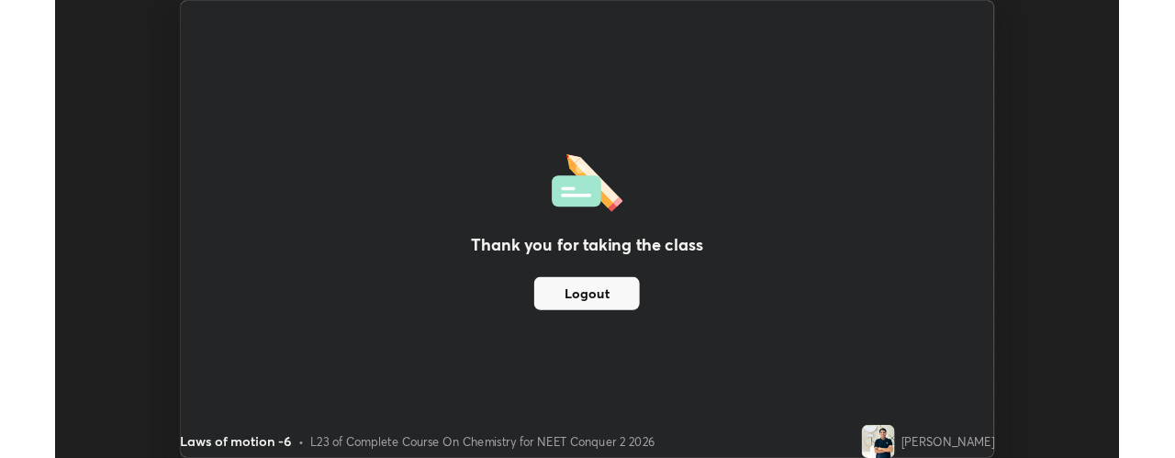
scroll to position [91358, 90641]
